Goal: Task Accomplishment & Management: Manage account settings

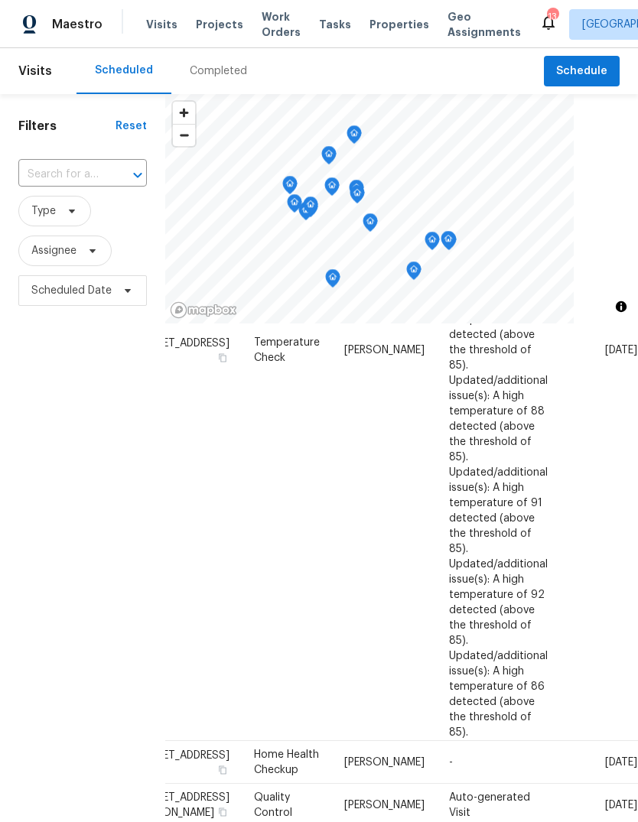
scroll to position [419, 135]
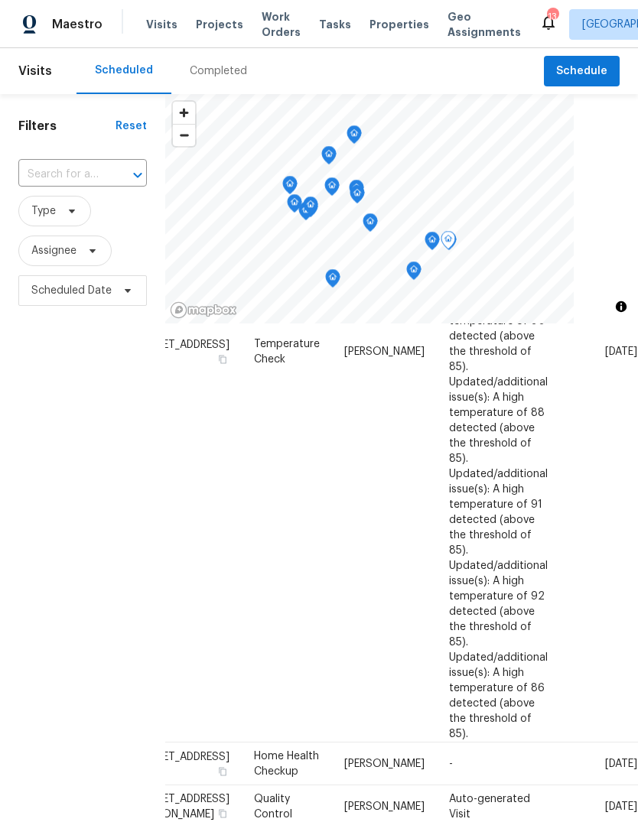
click at [0, 0] on icon at bounding box center [0, 0] width 0 height 0
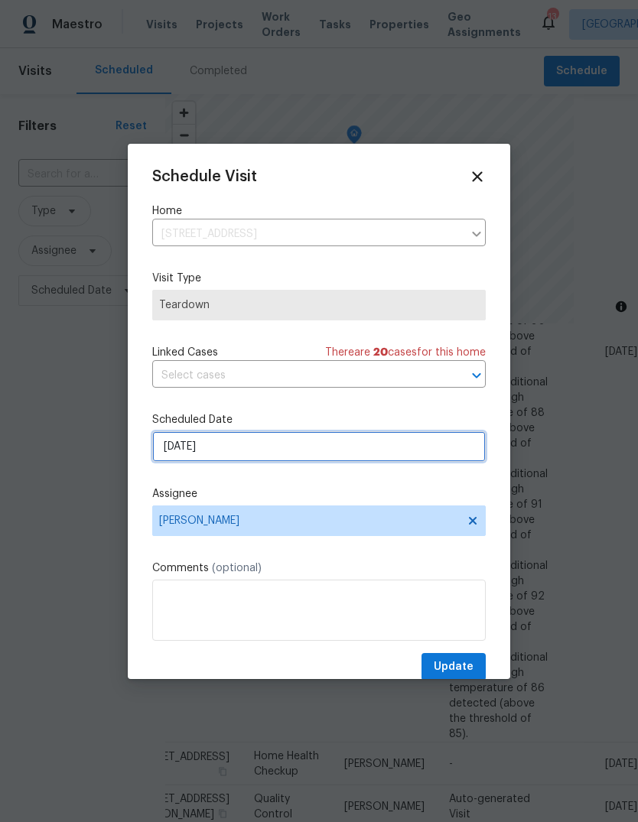
click at [372, 460] on input "[DATE]" at bounding box center [319, 446] width 334 height 31
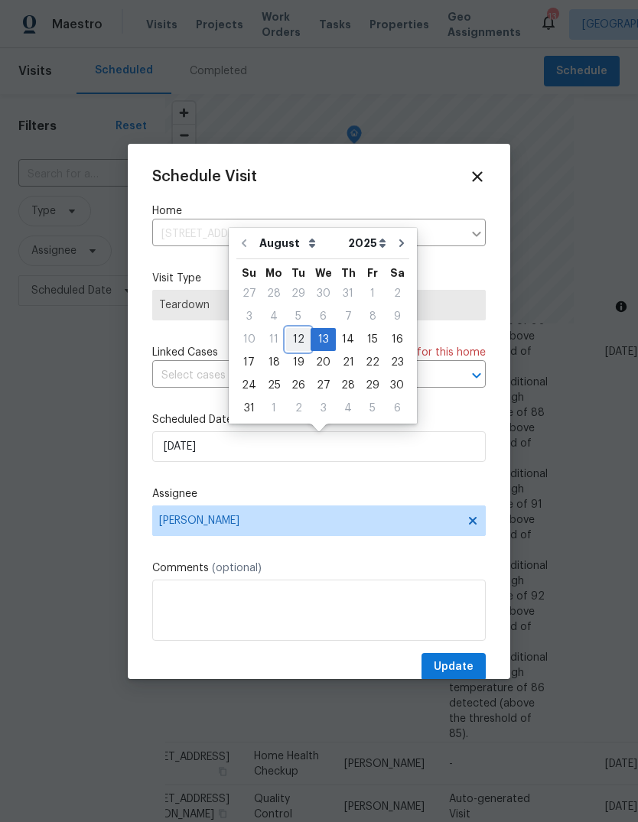
click at [304, 337] on div "12" at bounding box center [298, 339] width 24 height 21
type input "[DATE]"
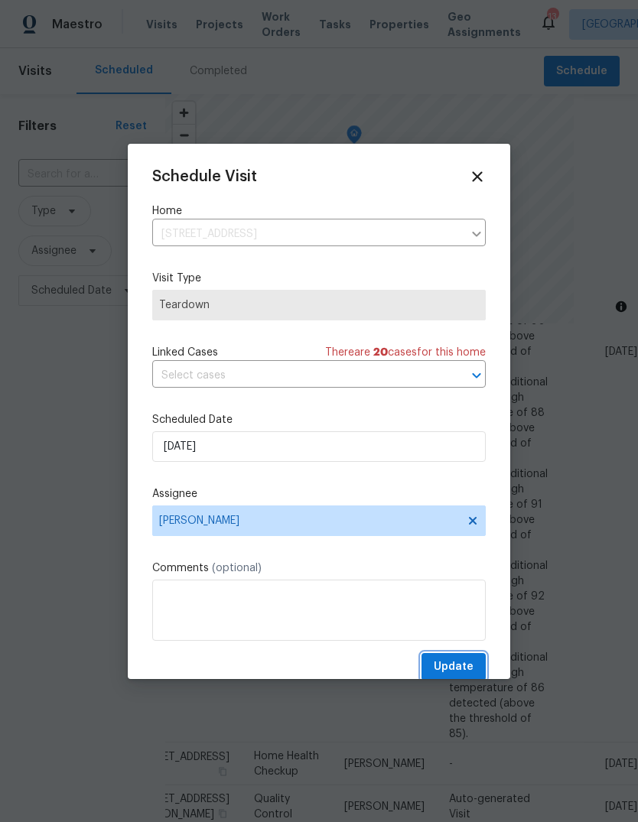
click at [470, 667] on span "Update" at bounding box center [454, 667] width 40 height 19
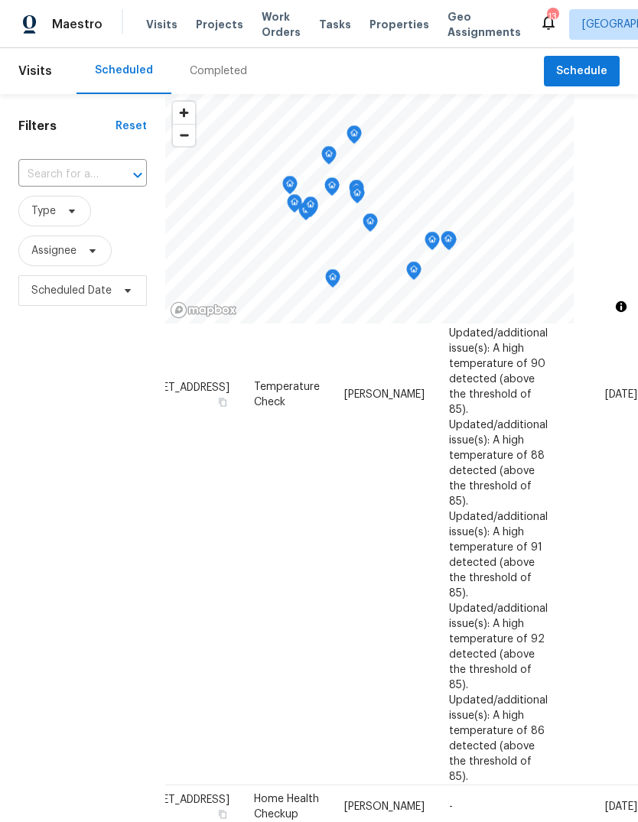
click at [411, 19] on div "Visits Projects Work Orders Tasks Properties Geo Assignments" at bounding box center [342, 24] width 393 height 31
click at [381, 21] on span "Properties" at bounding box center [399, 24] width 60 height 15
